Goal: Information Seeking & Learning: Learn about a topic

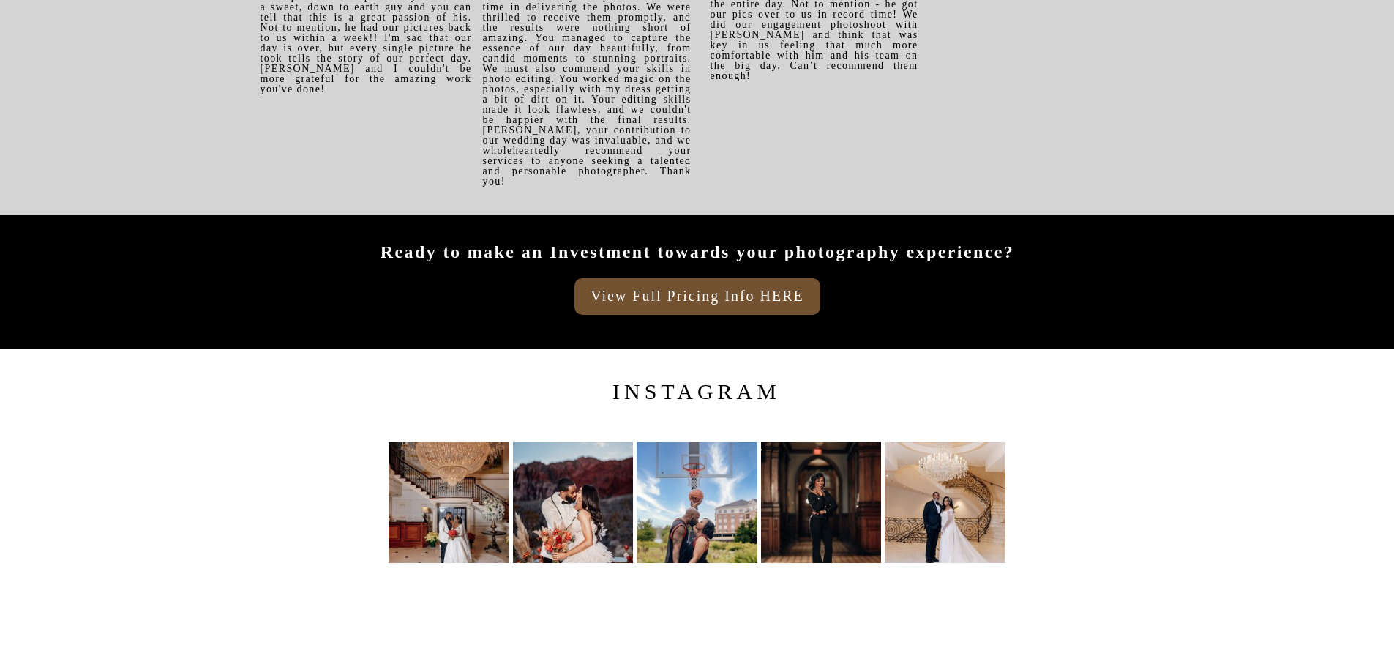
scroll to position [12807, 0]
click at [678, 302] on h3 "View Full Pricing Info HERE" at bounding box center [698, 293] width 244 height 17
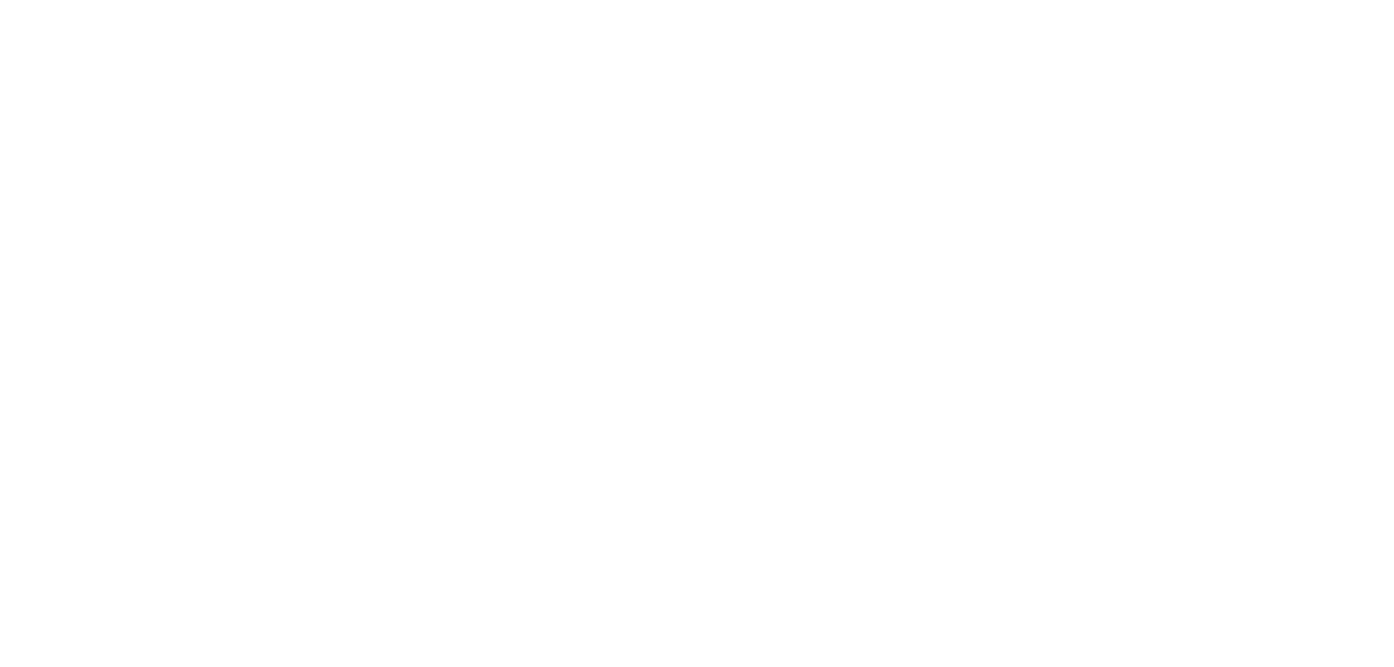
scroll to position [659, 0]
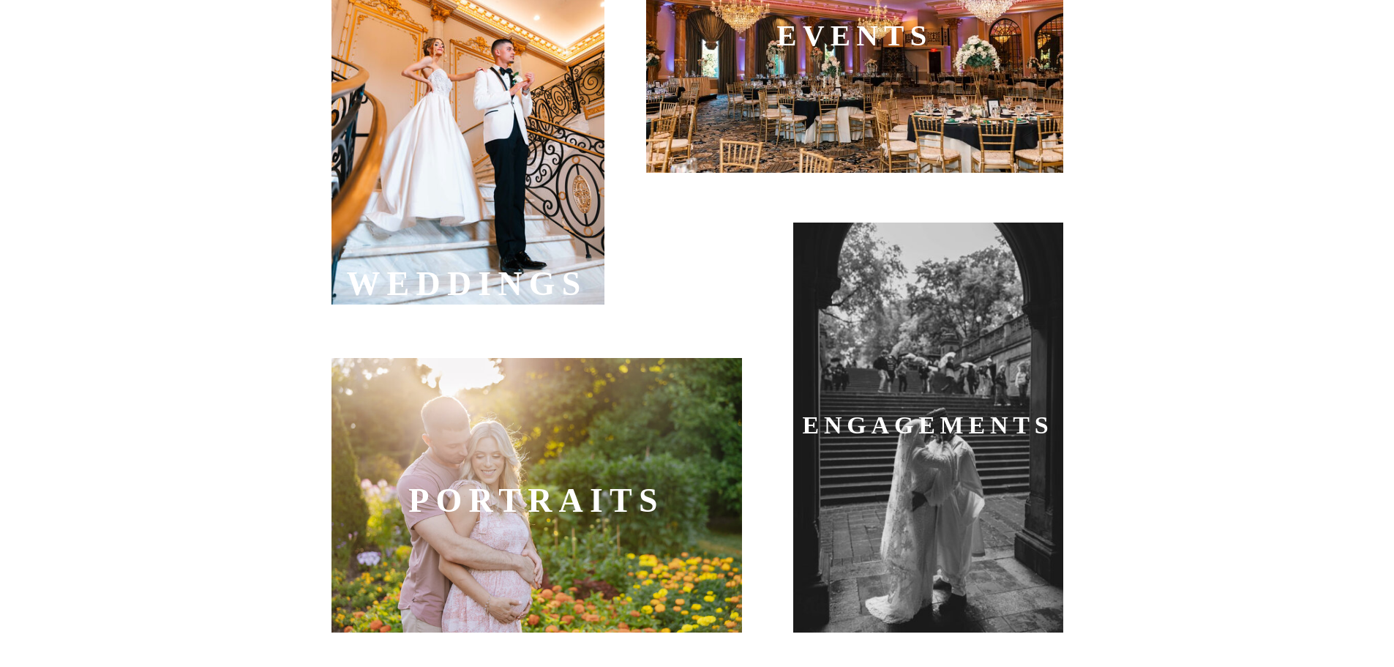
click at [905, 474] on div at bounding box center [928, 427] width 270 height 410
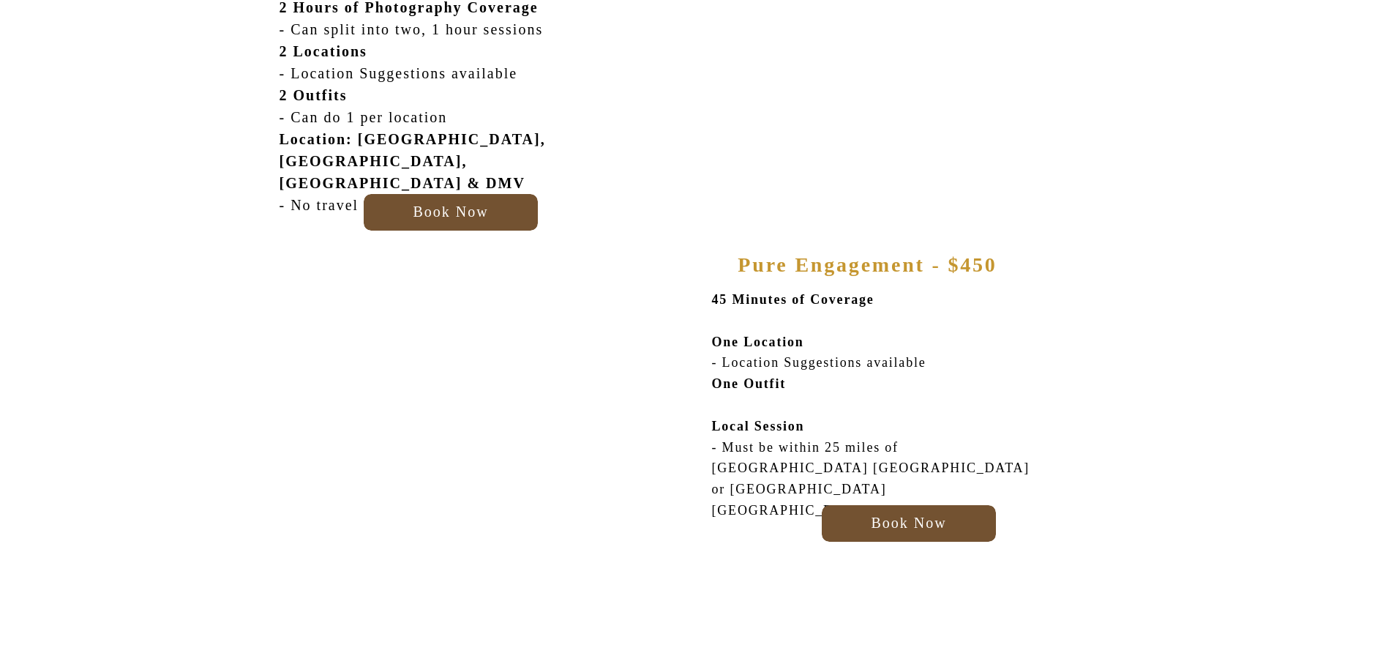
scroll to position [880, 0]
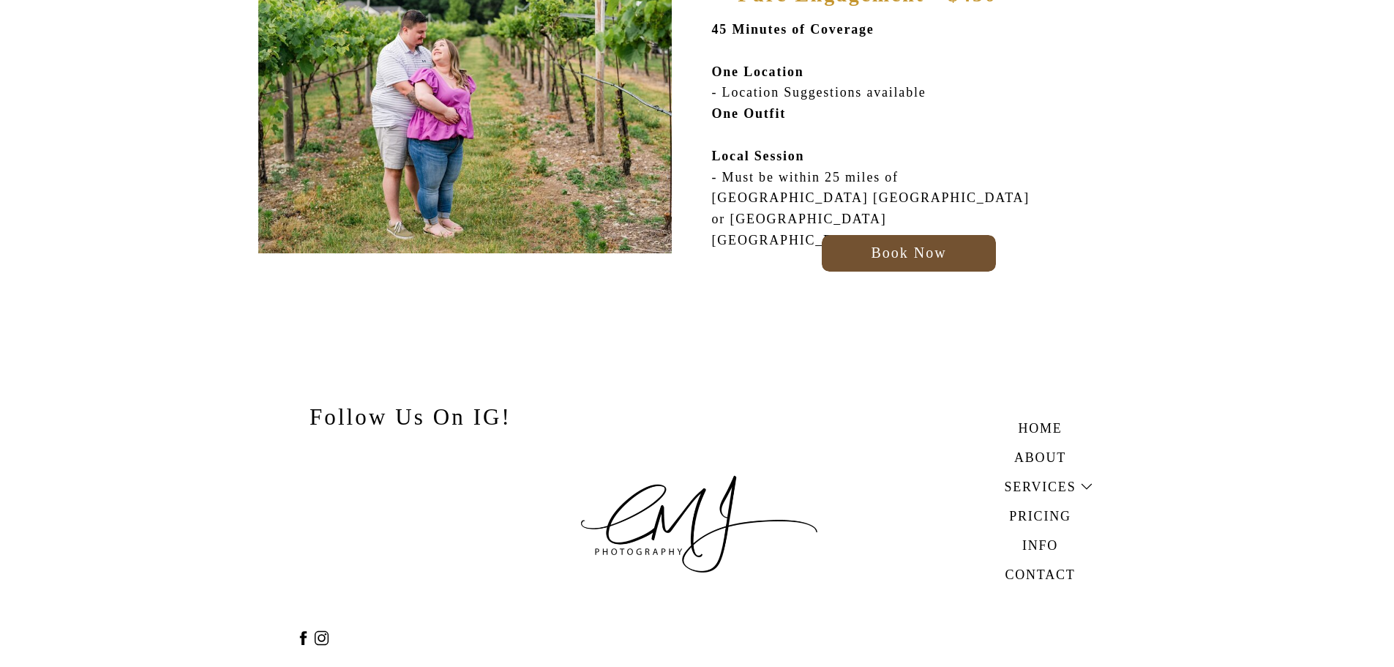
click at [1045, 490] on h3 "Services" at bounding box center [1040, 484] width 101 height 17
click at [1045, 514] on b "WEDDINGS" at bounding box center [1044, 514] width 61 height 11
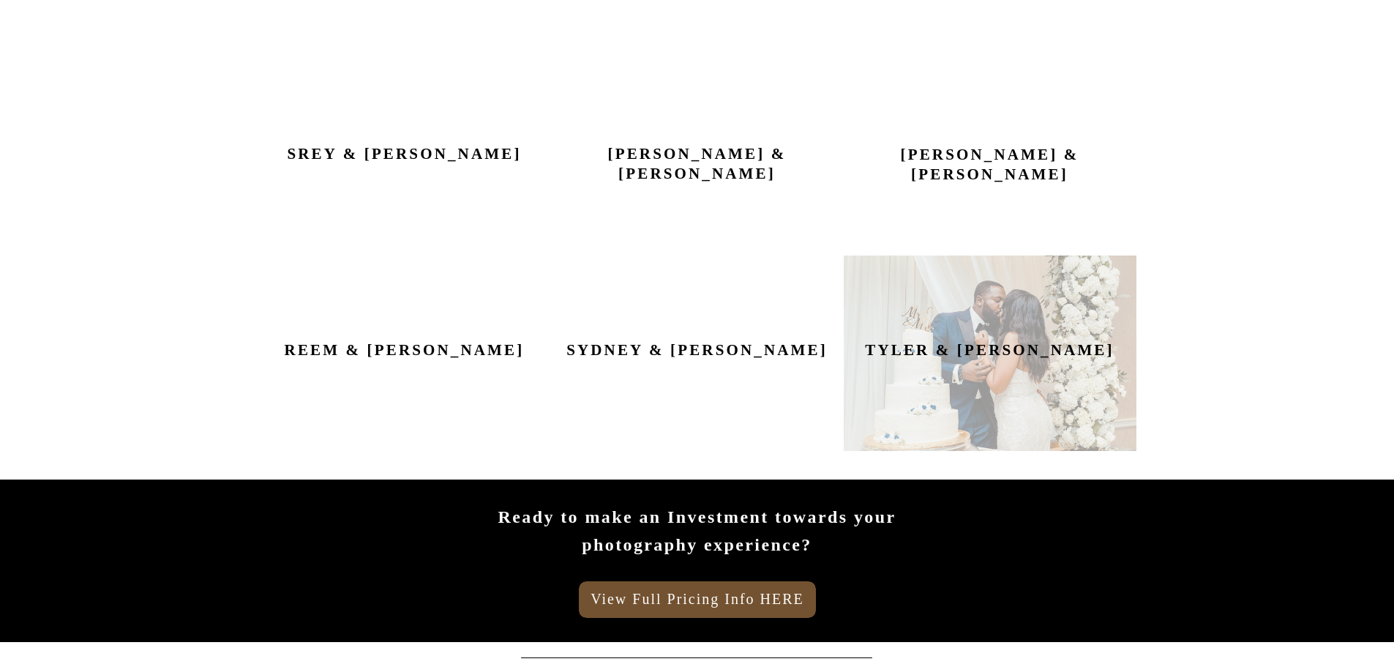
scroll to position [1756, 0]
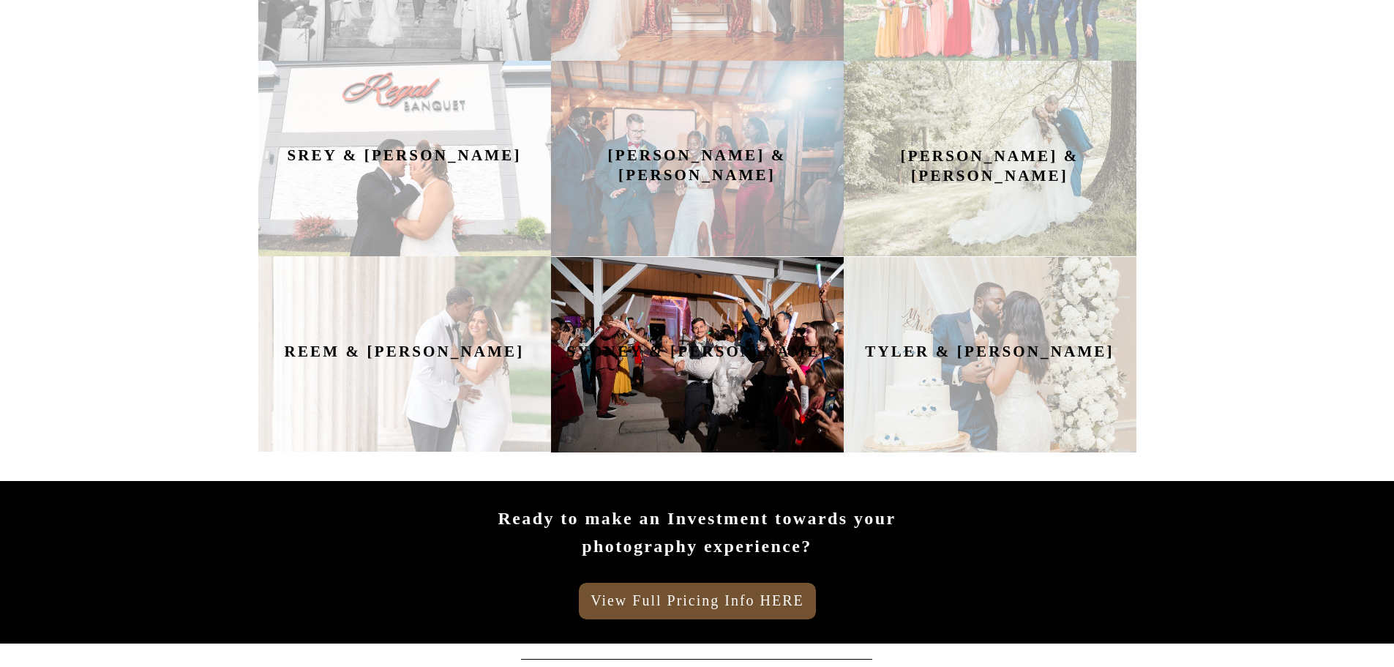
click at [772, 408] on div at bounding box center [697, 354] width 293 height 195
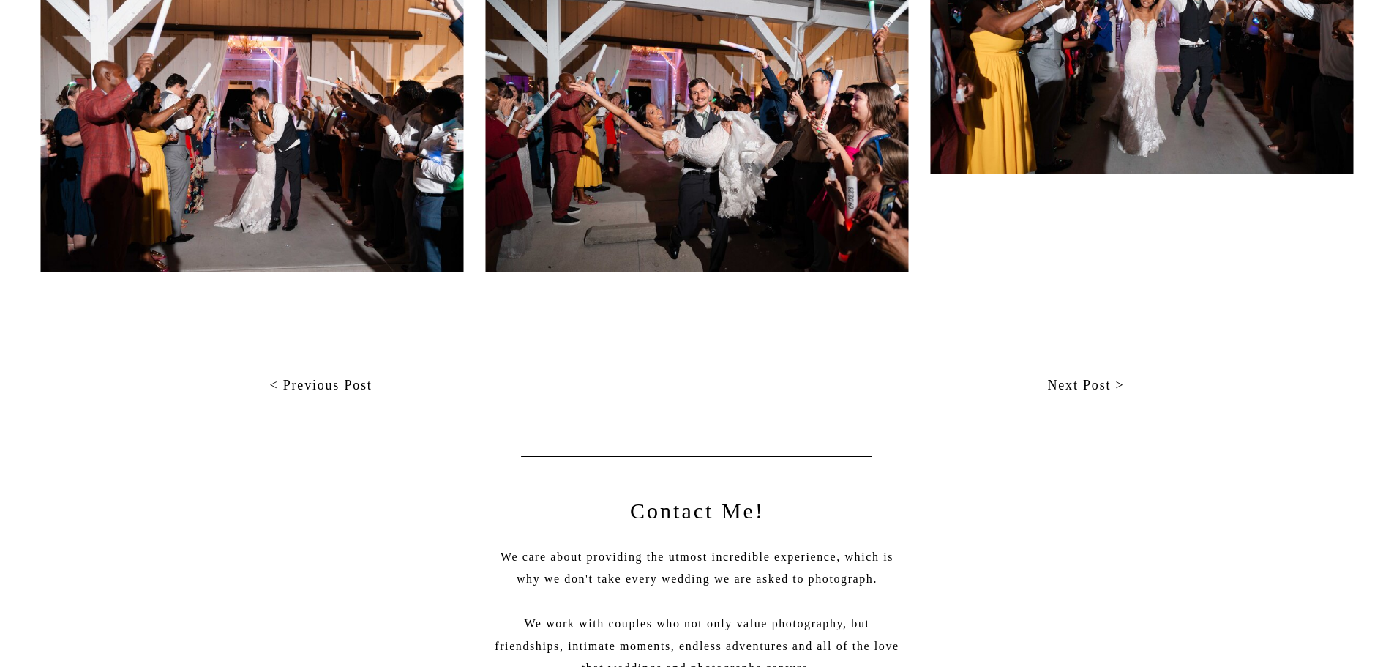
scroll to position [7977, 0]
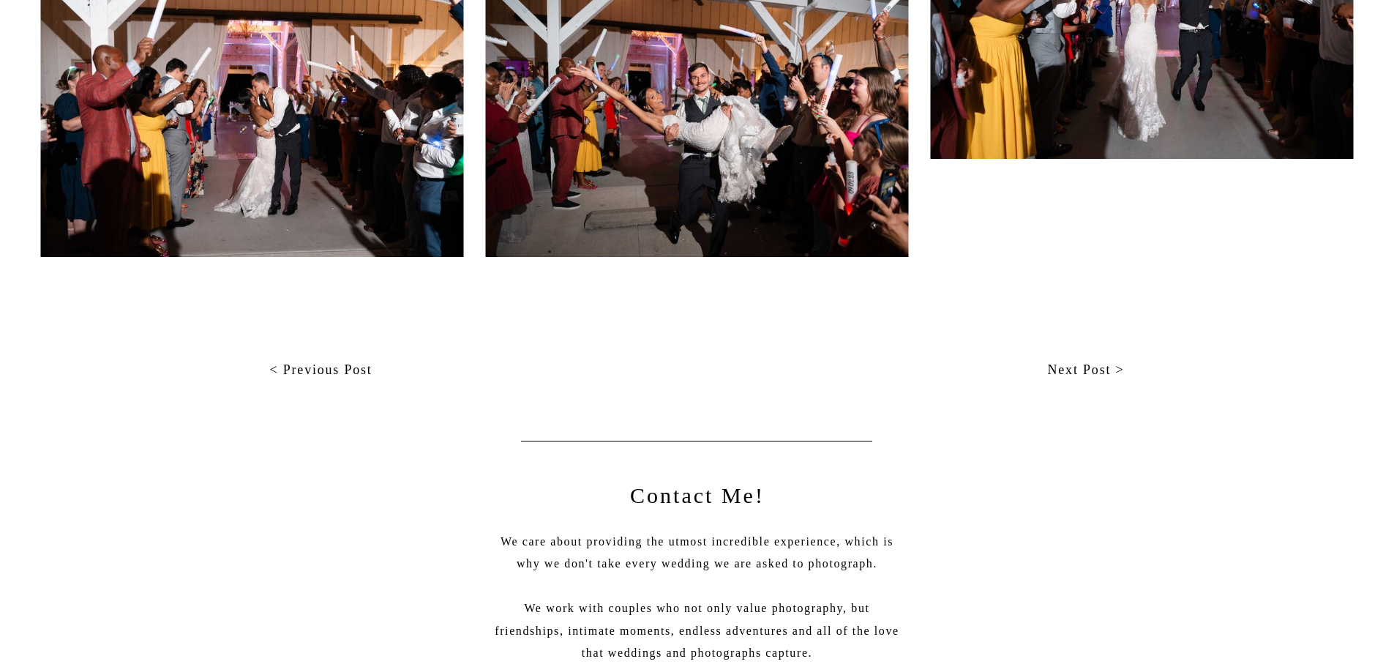
click at [1063, 380] on nav "Next Post >" at bounding box center [920, 370] width 410 height 22
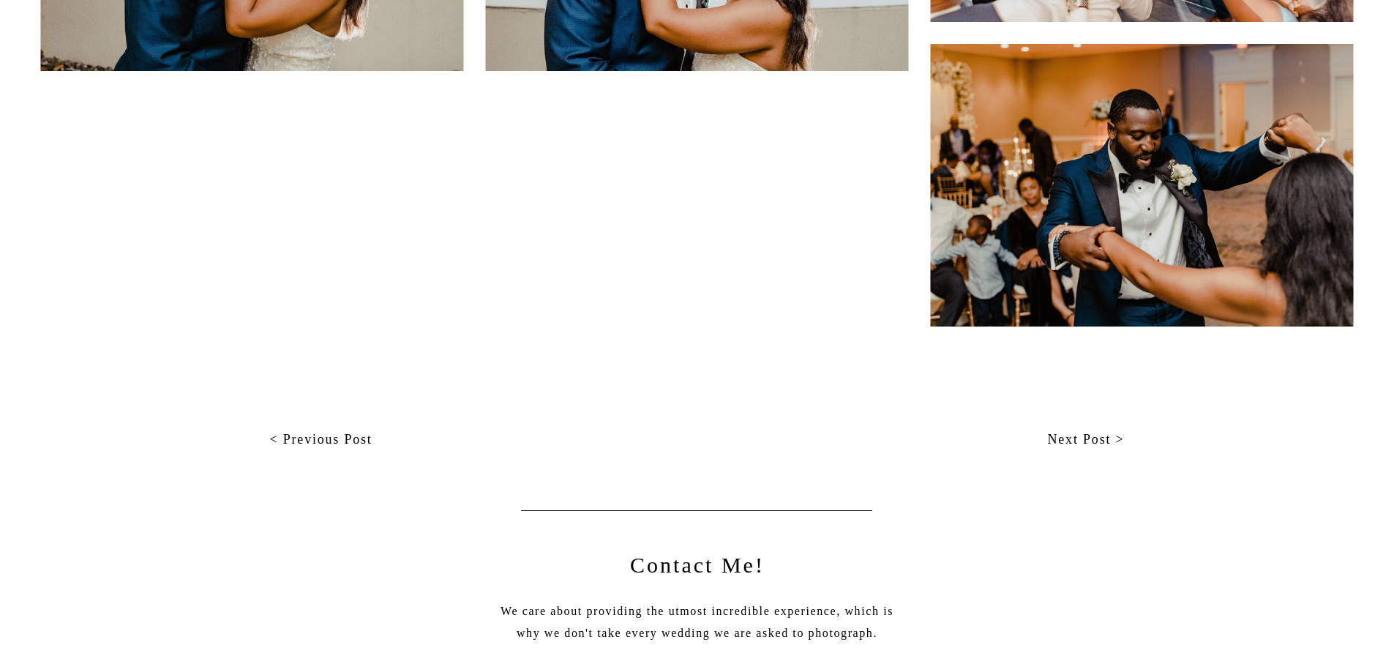
scroll to position [7465, 0]
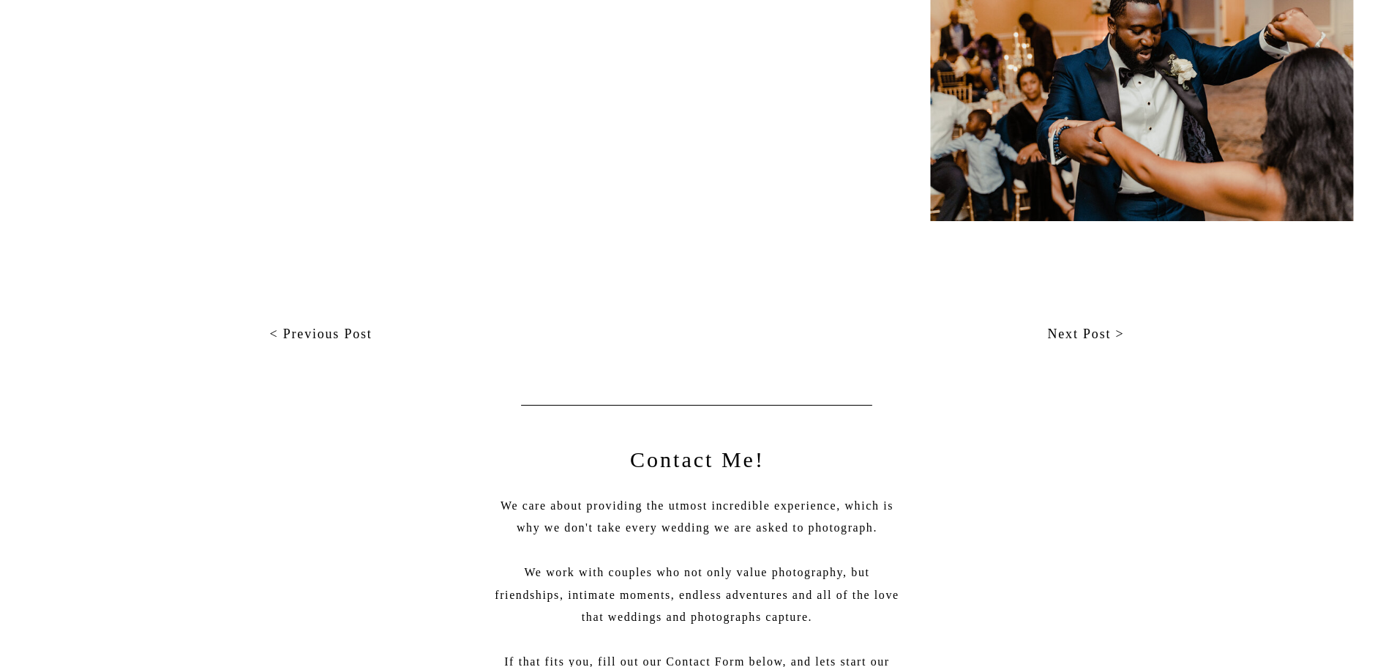
click at [1066, 334] on nav "Next Post >" at bounding box center [920, 334] width 410 height 22
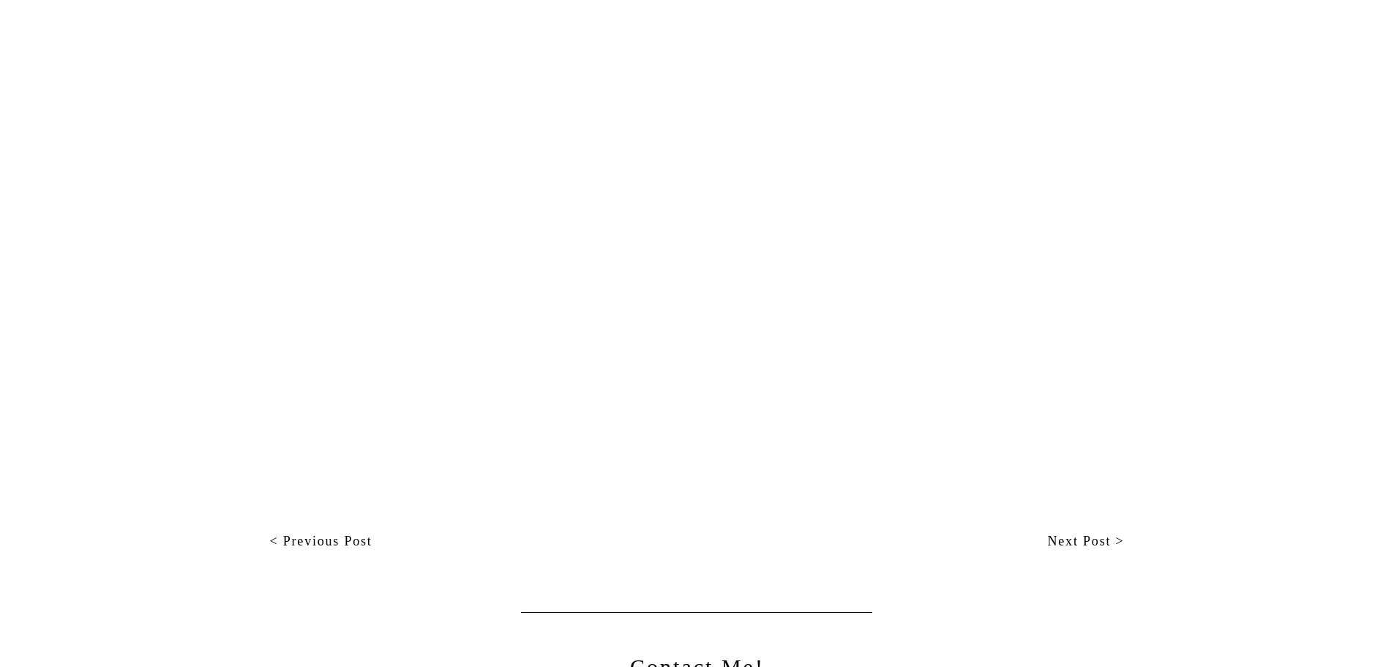
scroll to position [24736, 0]
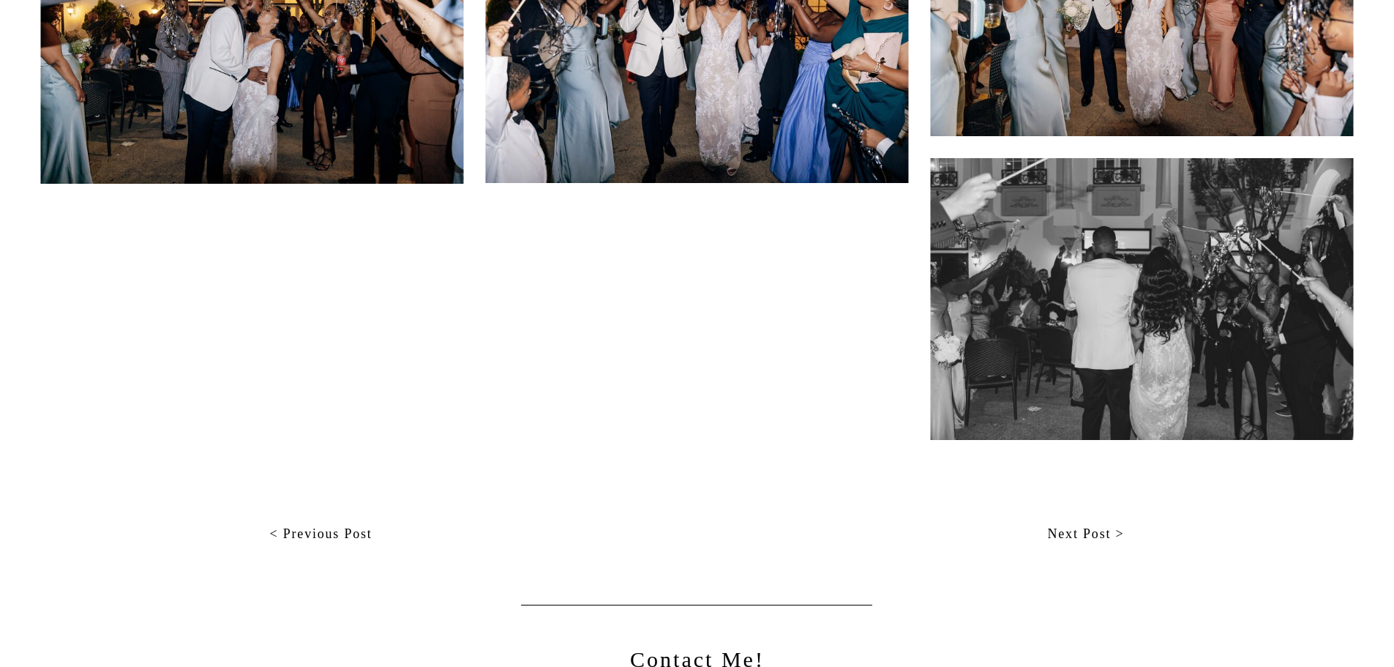
click at [1101, 534] on nav "Next Post >" at bounding box center [920, 534] width 410 height 22
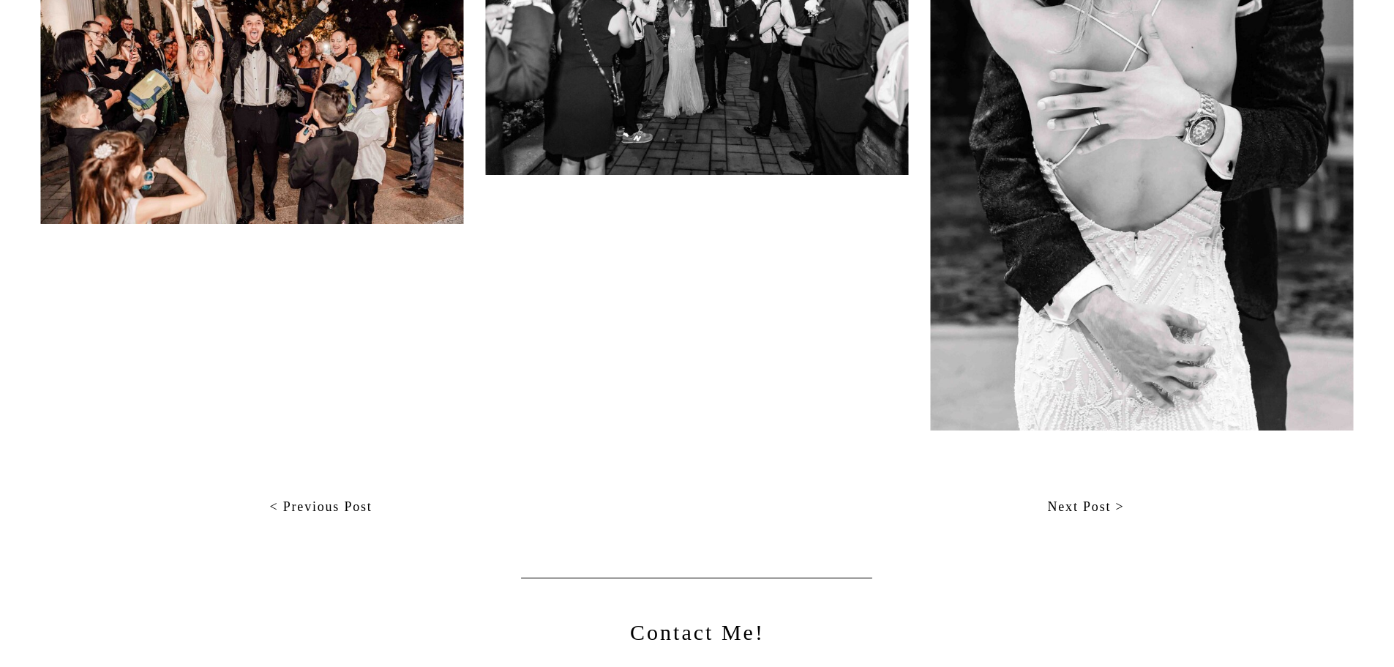
scroll to position [14271, 0]
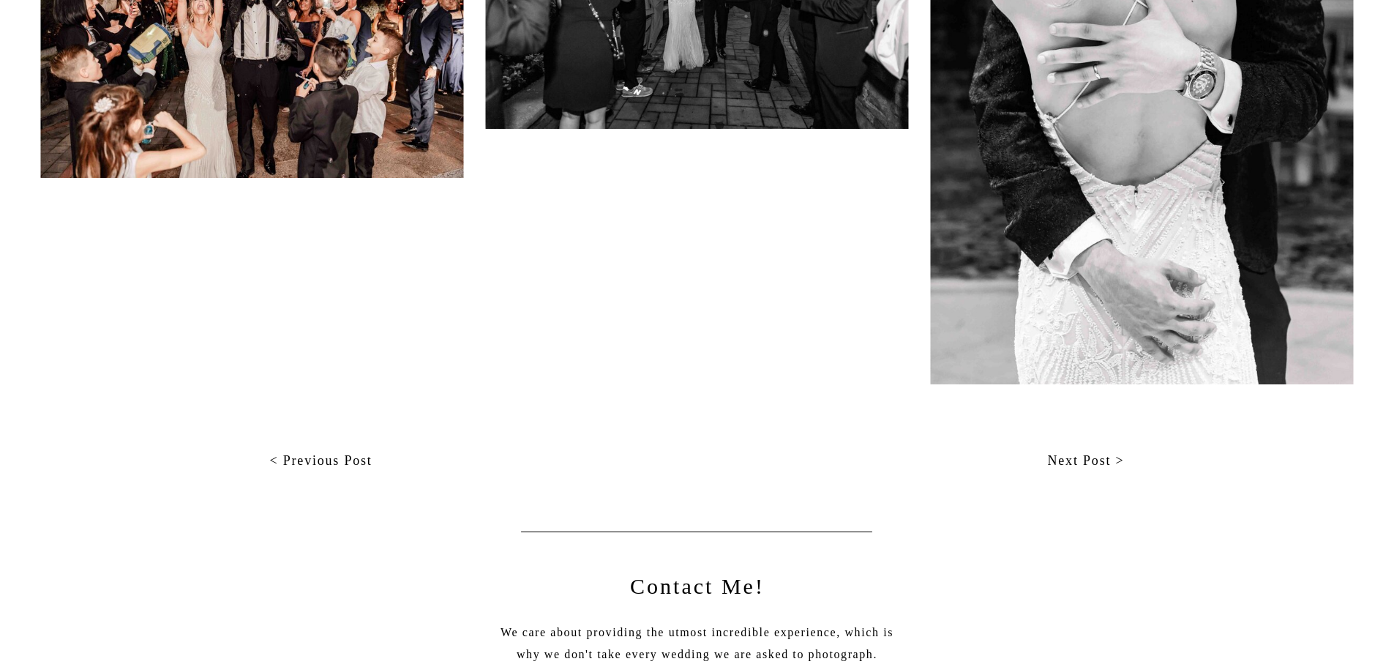
click at [1078, 458] on nav "Next Post >" at bounding box center [920, 461] width 410 height 22
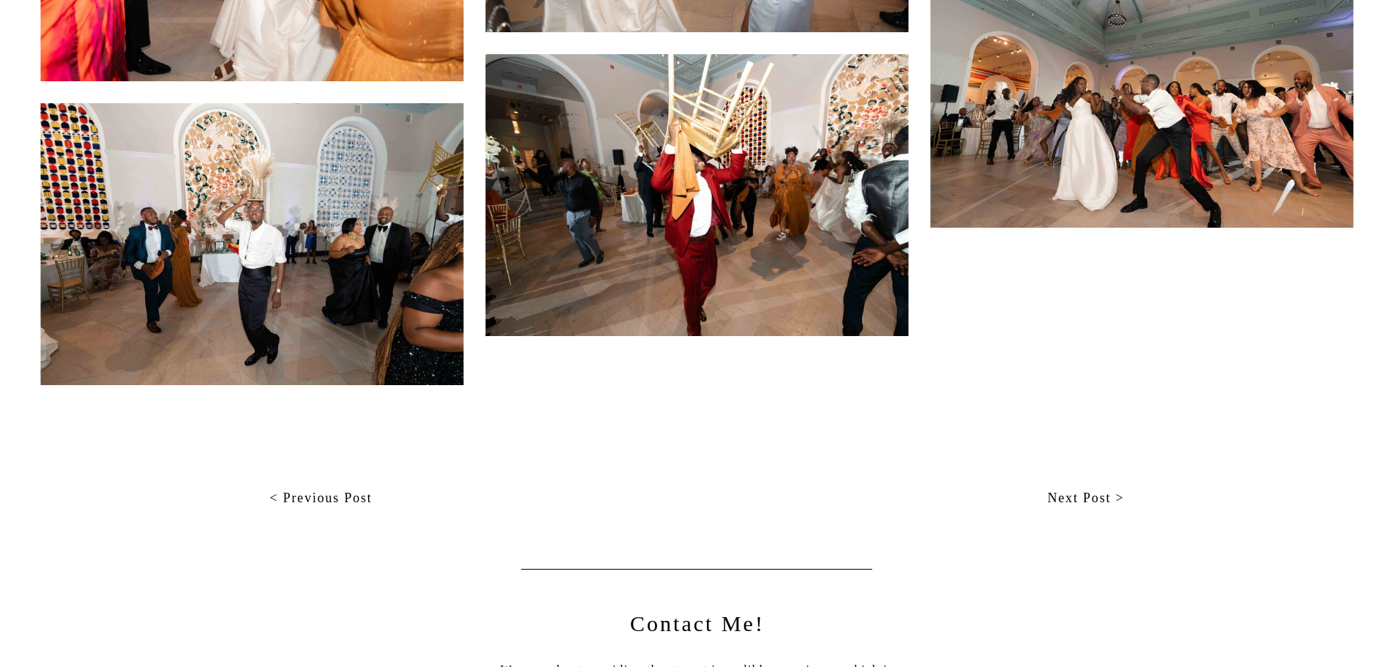
scroll to position [9440, 0]
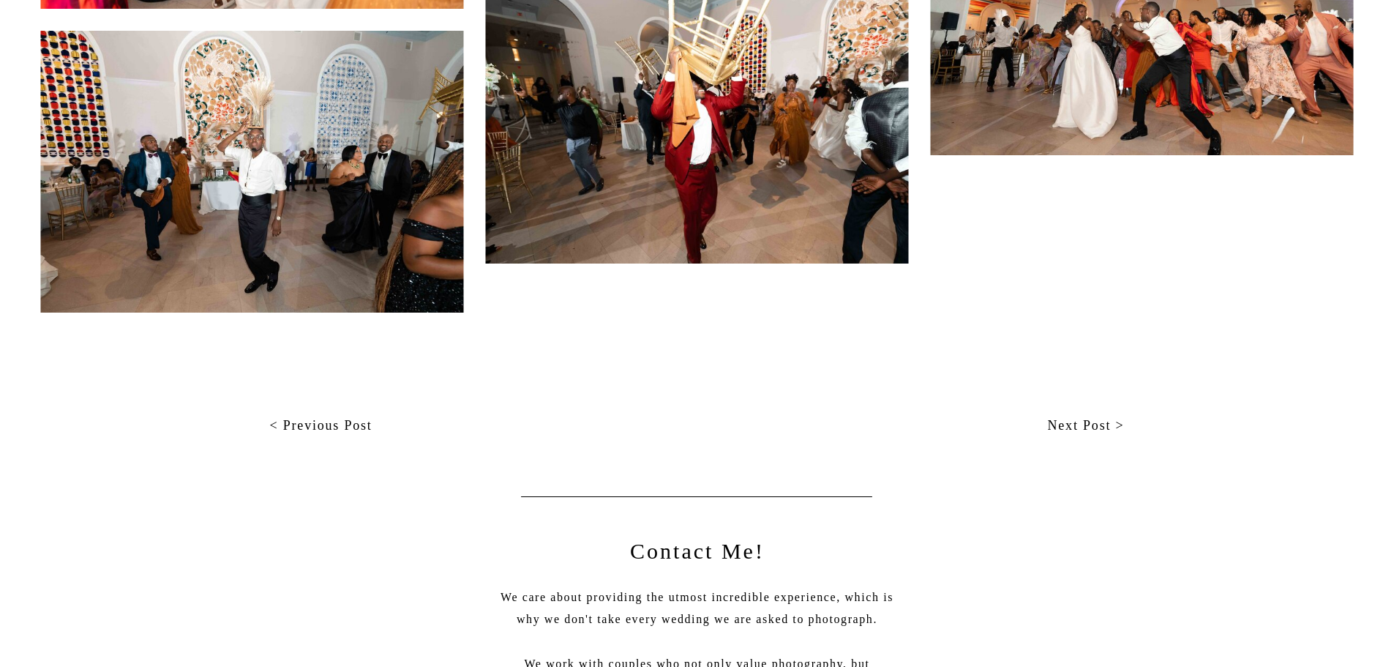
click at [1060, 436] on nav "Next Post >" at bounding box center [920, 426] width 410 height 22
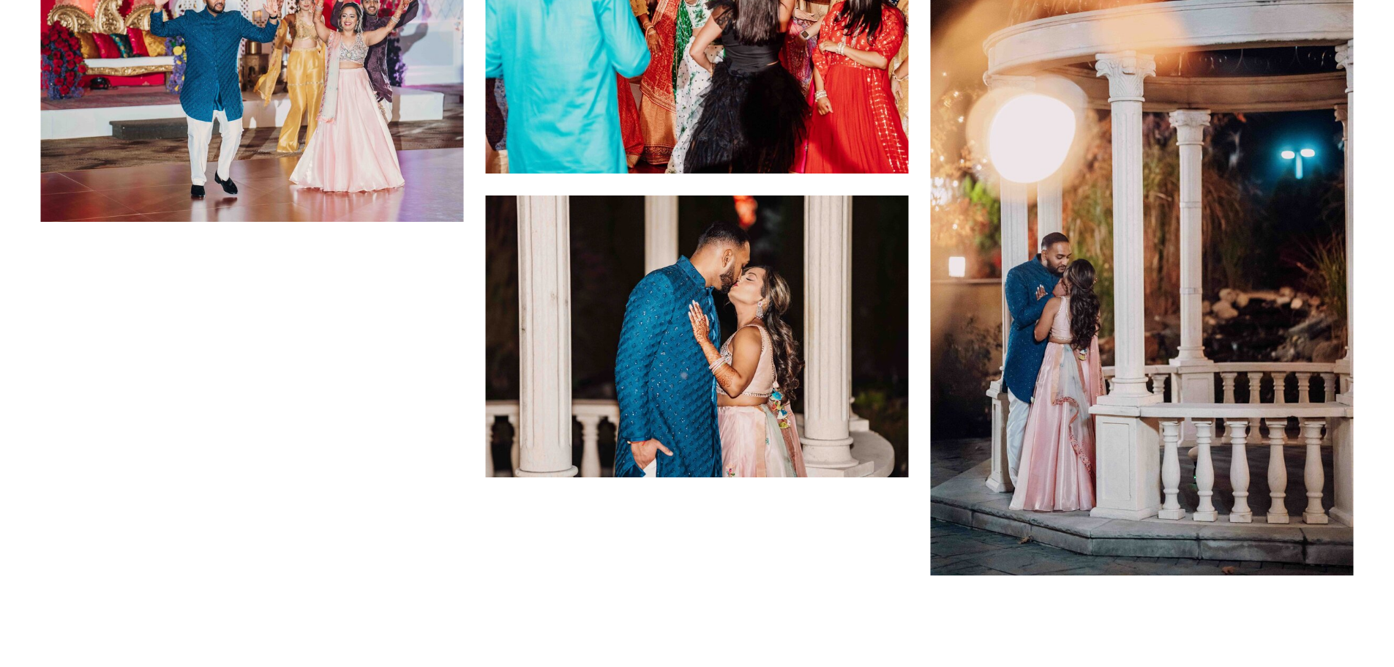
scroll to position [4464, 0]
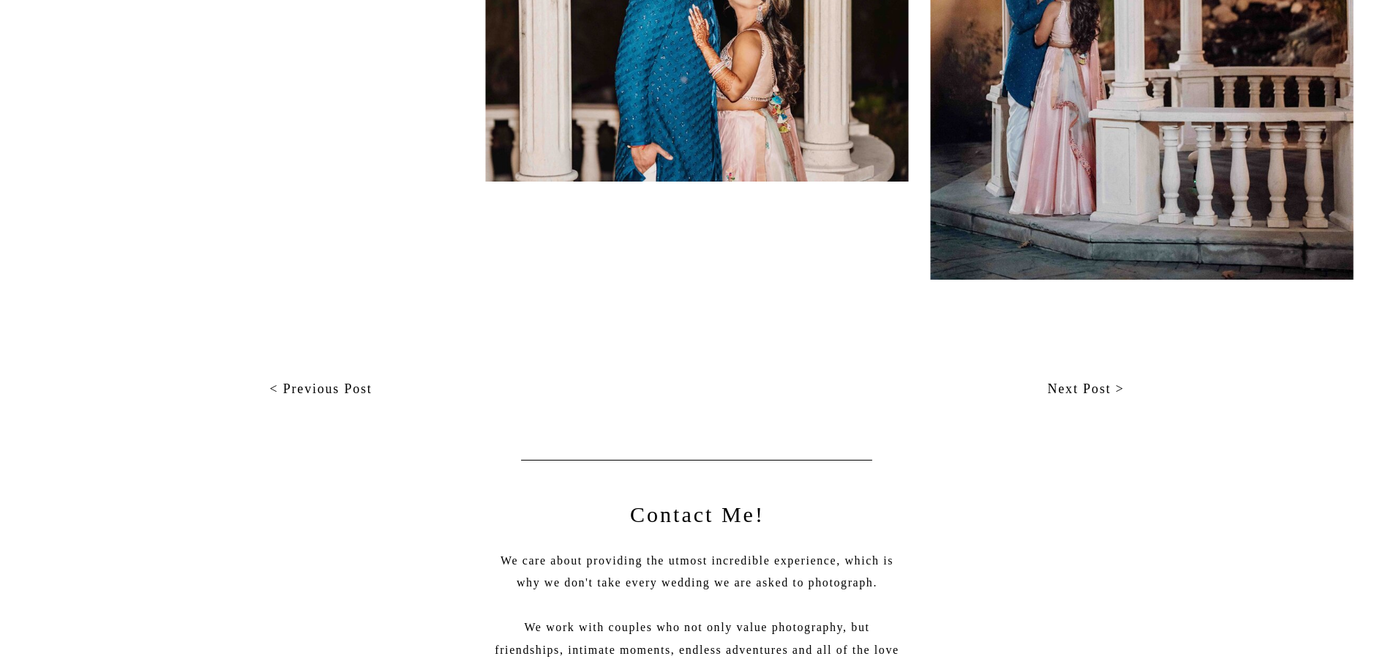
click at [1063, 392] on nav "Next Post >" at bounding box center [920, 389] width 410 height 22
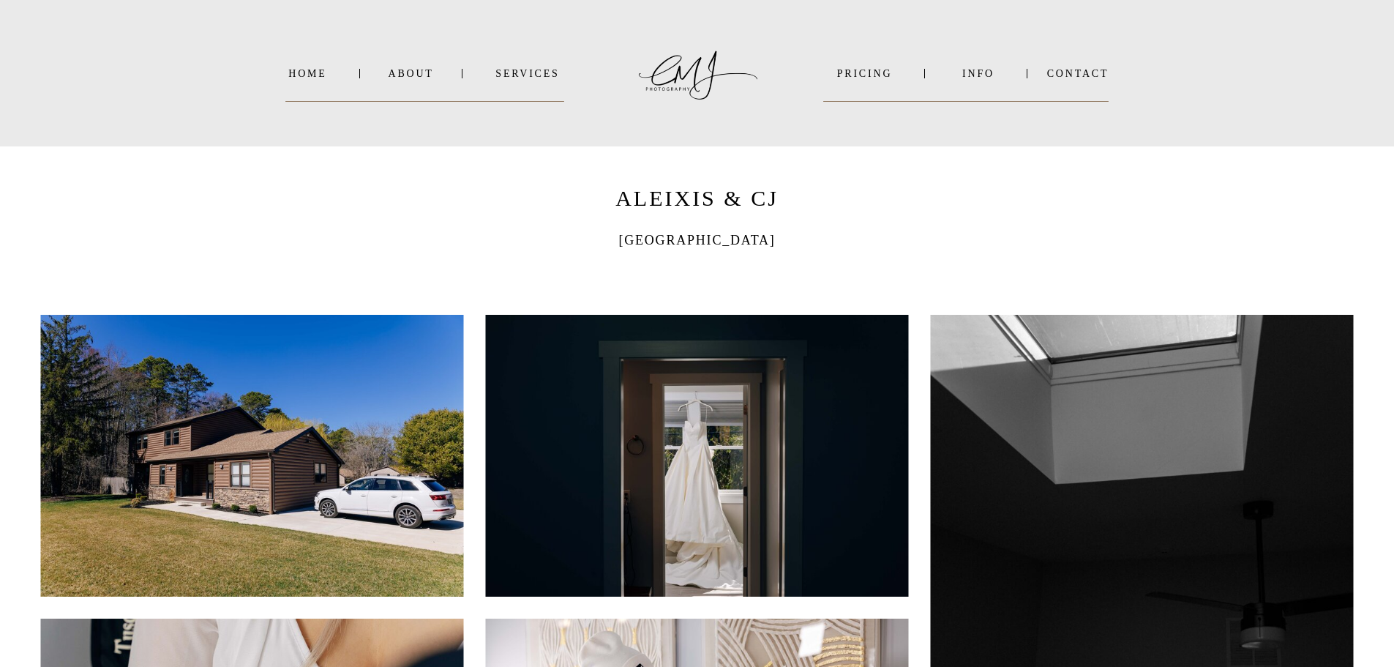
click at [973, 70] on nav "INFO" at bounding box center [978, 73] width 71 height 11
click at [962, 98] on b "FAQ's" at bounding box center [961, 95] width 31 height 11
click at [957, 110] on b "VIDEO" at bounding box center [964, 110] width 36 height 11
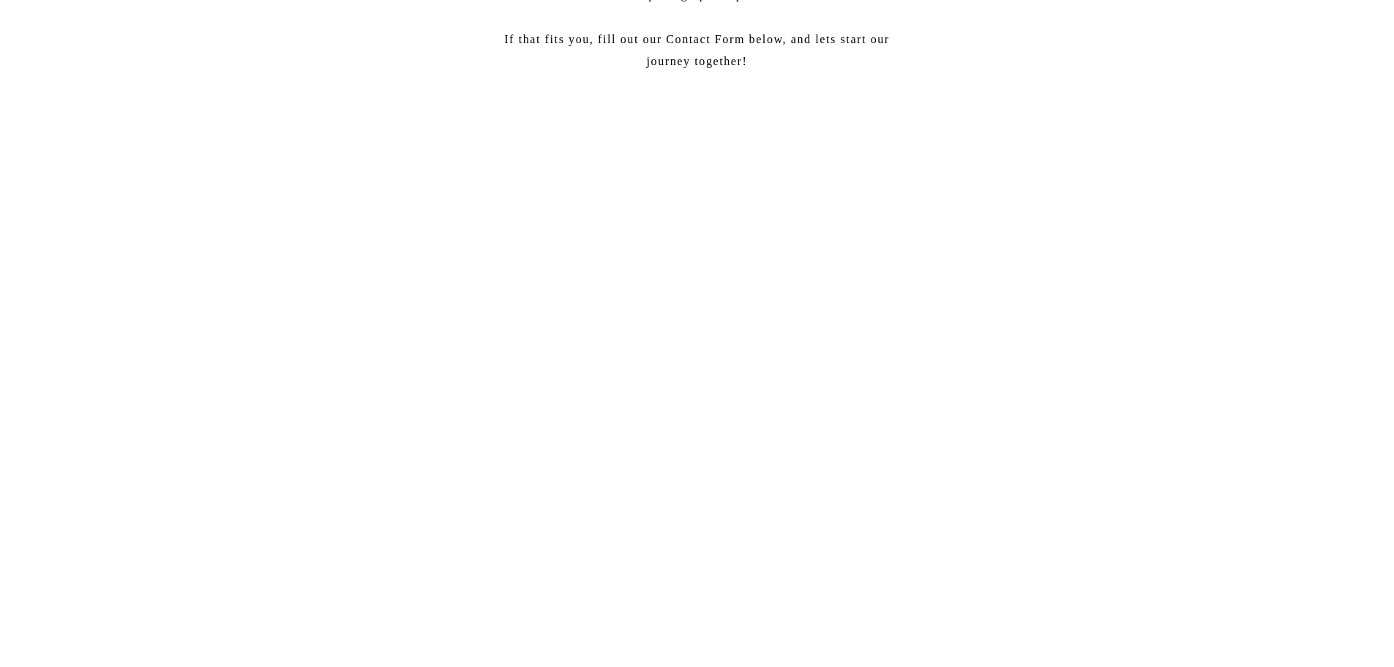
scroll to position [4391, 0]
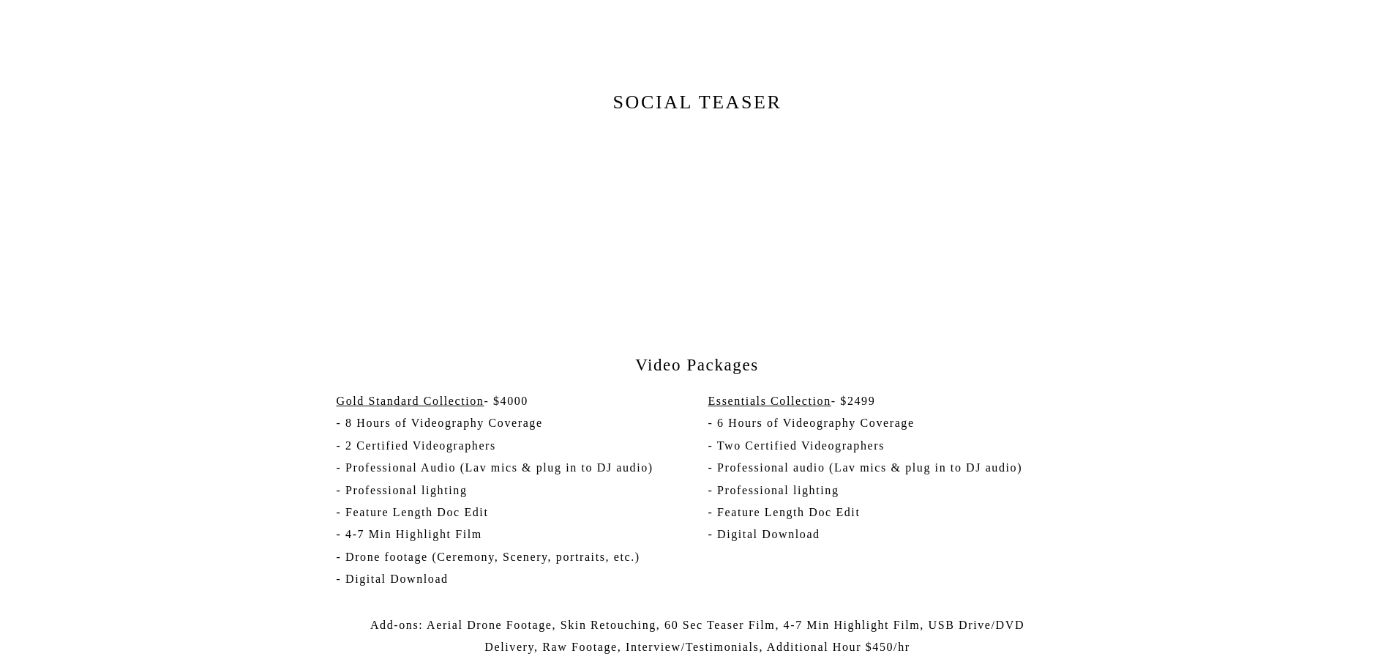
scroll to position [2415, 0]
